Goal: Task Accomplishment & Management: Complete application form

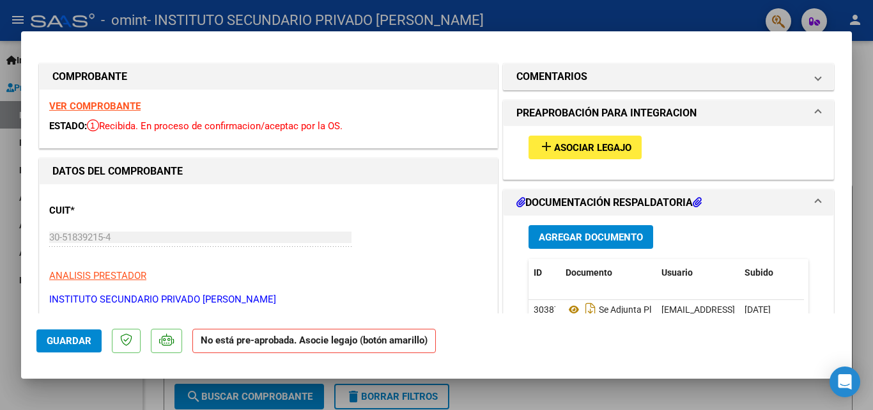
click at [559, 146] on span "Asociar Legajo" at bounding box center [592, 148] width 77 height 12
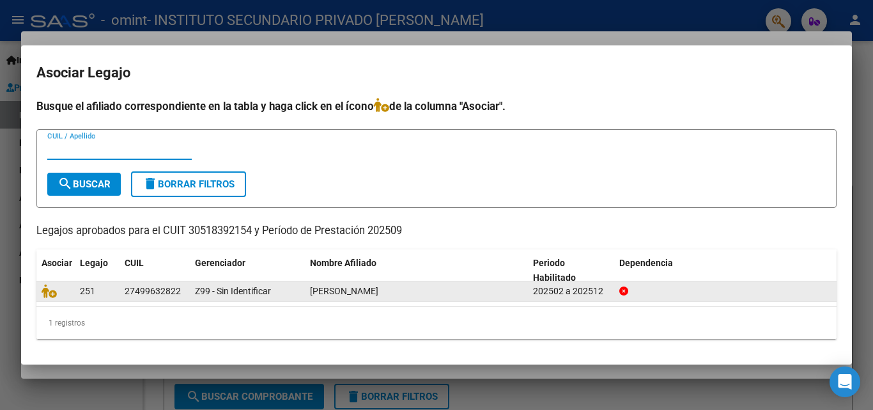
click at [288, 286] on div "Z99 - Sin Identificar" at bounding box center [247, 291] width 105 height 15
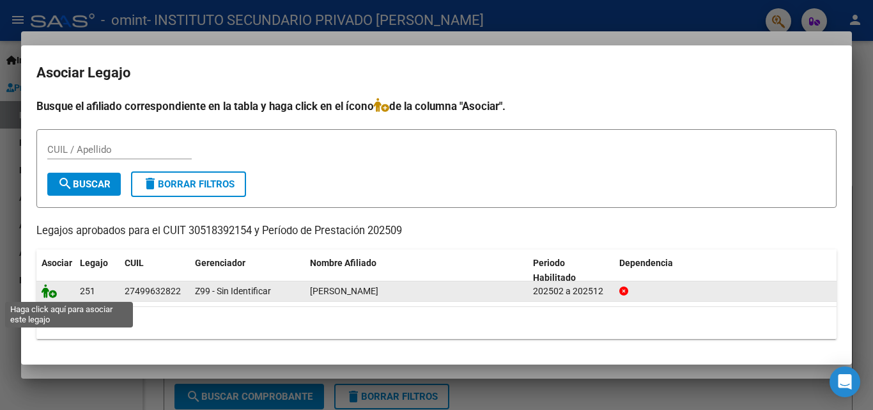
click at [51, 291] on icon at bounding box center [49, 291] width 15 height 14
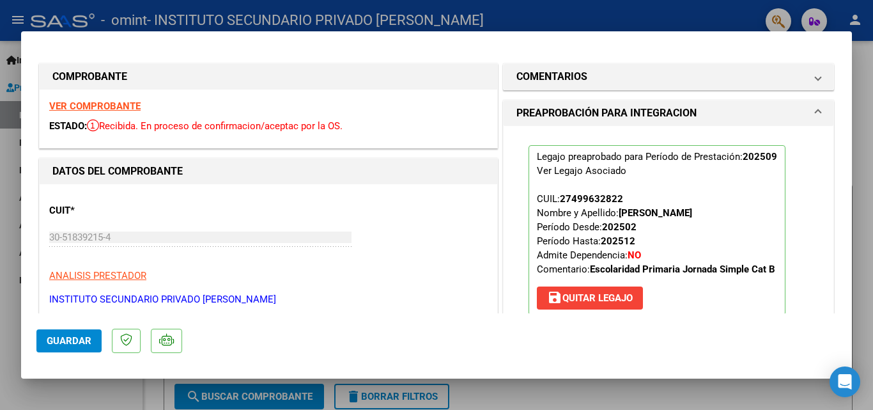
click at [69, 345] on span "Guardar" at bounding box center [69, 341] width 45 height 12
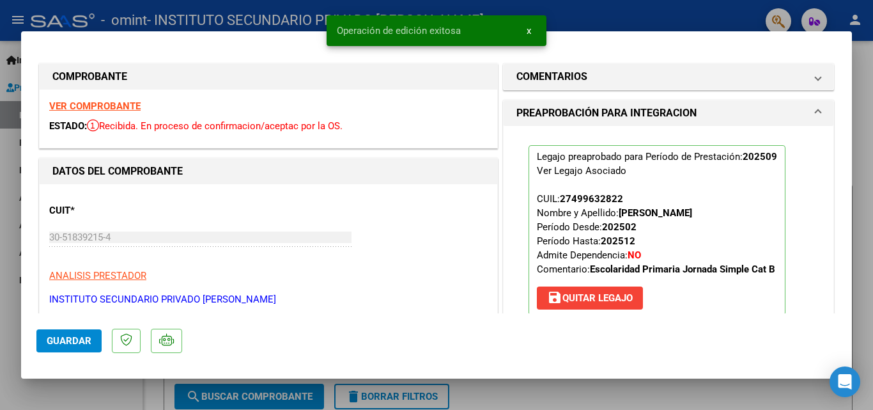
type input "$ 0,00"
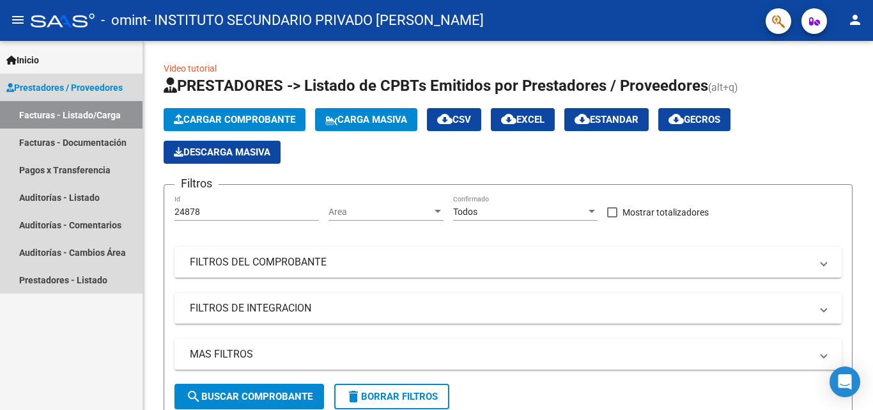
click at [107, 81] on span "Prestadores / Proveedores" at bounding box center [64, 88] width 116 height 14
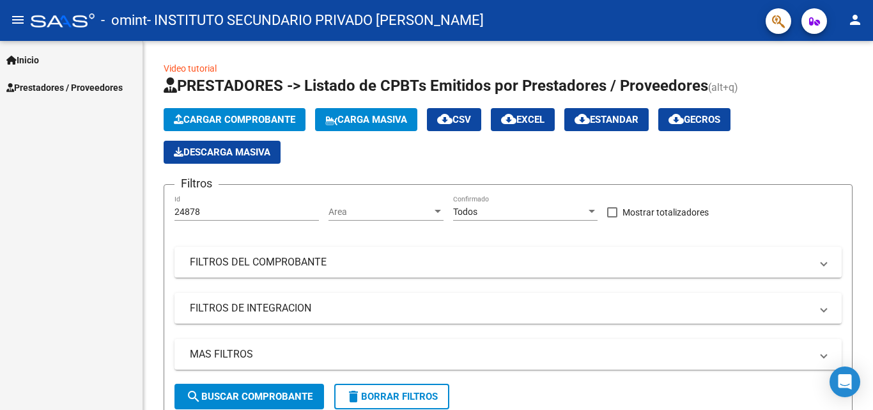
click at [107, 101] on div "Inicio Instructivos Contacto OS Prestadores / Proveedores Facturas - Listado/Ca…" at bounding box center [71, 225] width 143 height 369
click at [107, 92] on span "Prestadores / Proveedores" at bounding box center [64, 88] width 116 height 14
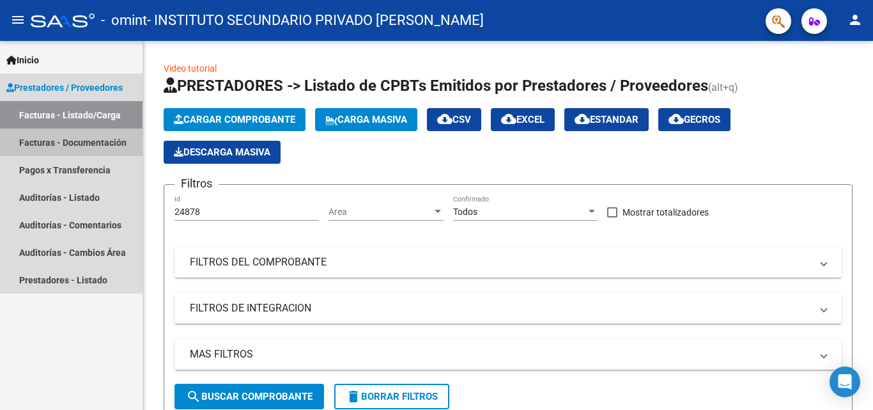
click at [90, 136] on link "Facturas - Documentación" at bounding box center [71, 141] width 143 height 27
